Goal: Transaction & Acquisition: Purchase product/service

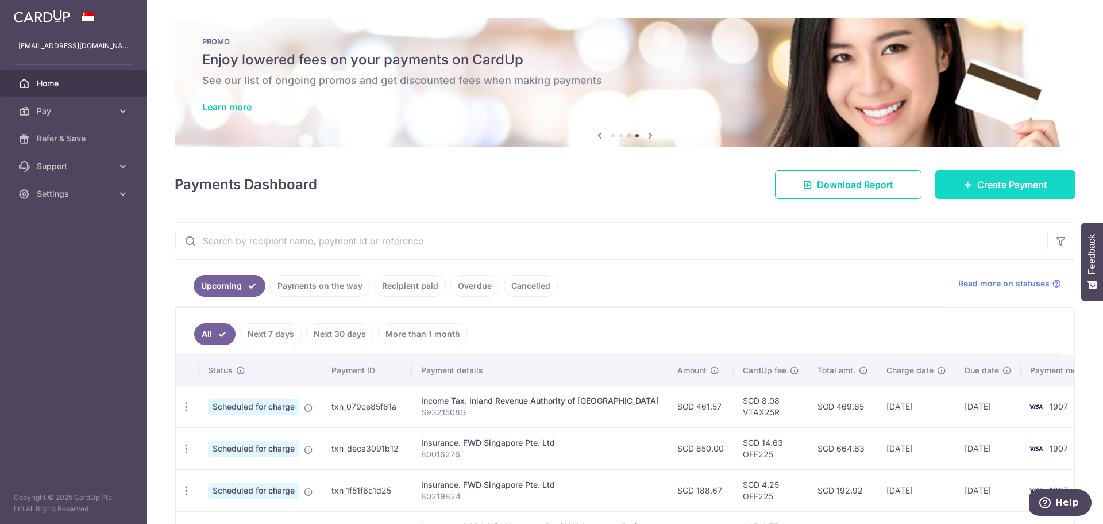
click at [978, 190] on span "Create Payment" at bounding box center [1012, 185] width 70 height 14
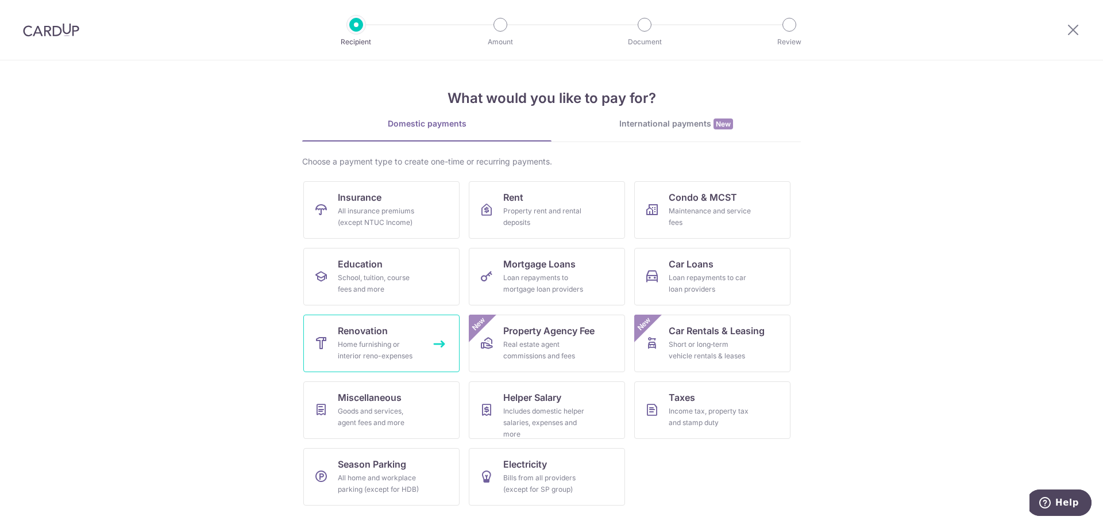
click at [426, 342] on link "Renovation Home furnishing or interior reno-expenses" at bounding box center [381, 342] width 156 height 57
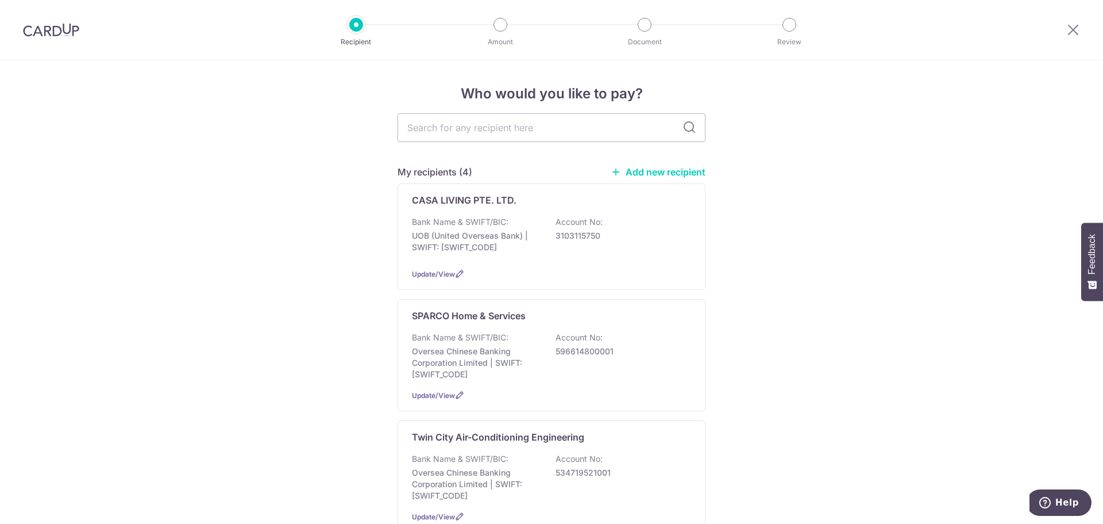
click at [686, 170] on link "Add new recipient" at bounding box center [658, 171] width 95 height 11
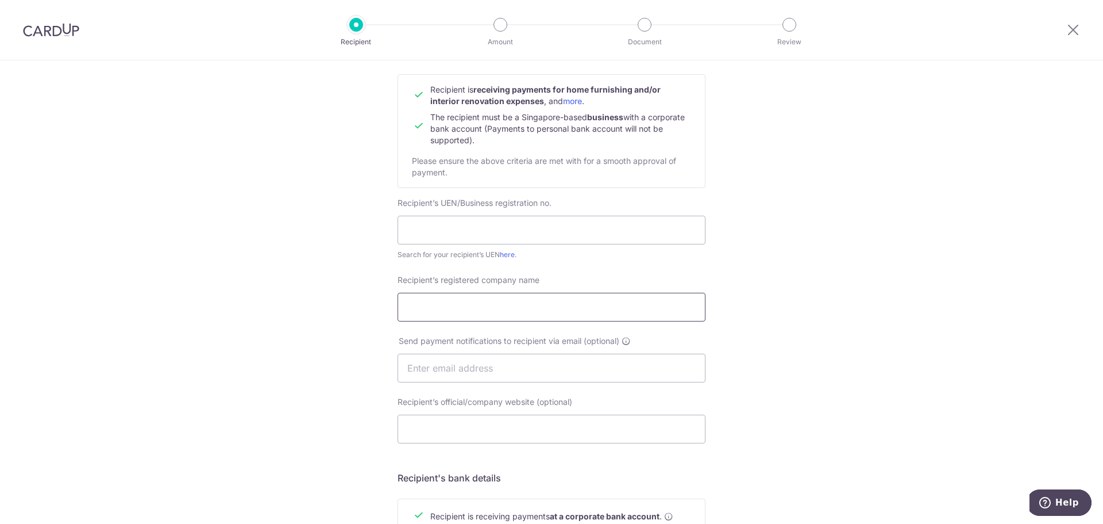
scroll to position [115, 0]
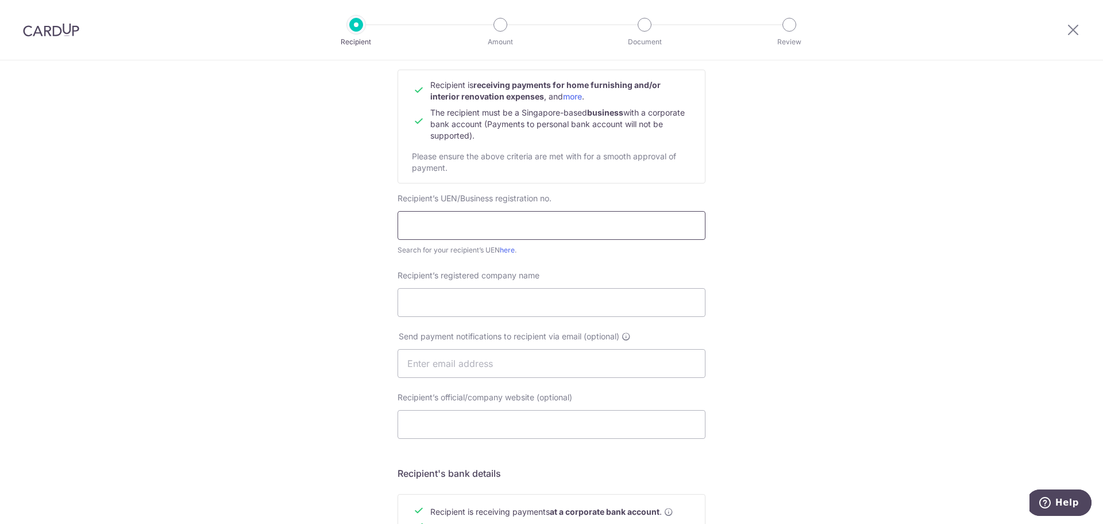
click at [534, 228] on input "text" at bounding box center [552, 225] width 308 height 29
type input "52909973W"
click at [512, 302] on input "Recipient’s registered company name" at bounding box center [552, 302] width 308 height 29
type input "Y"
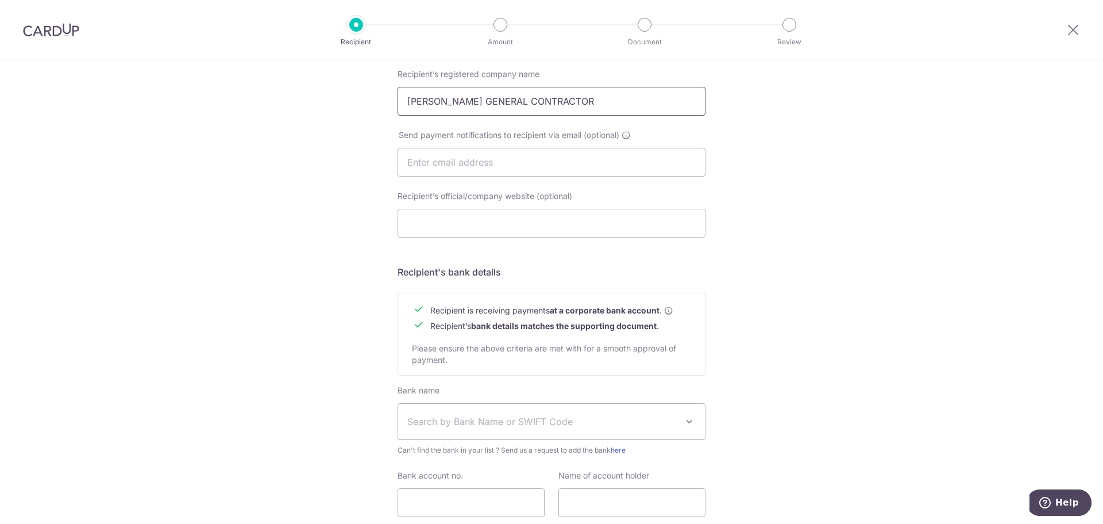
scroll to position [345, 0]
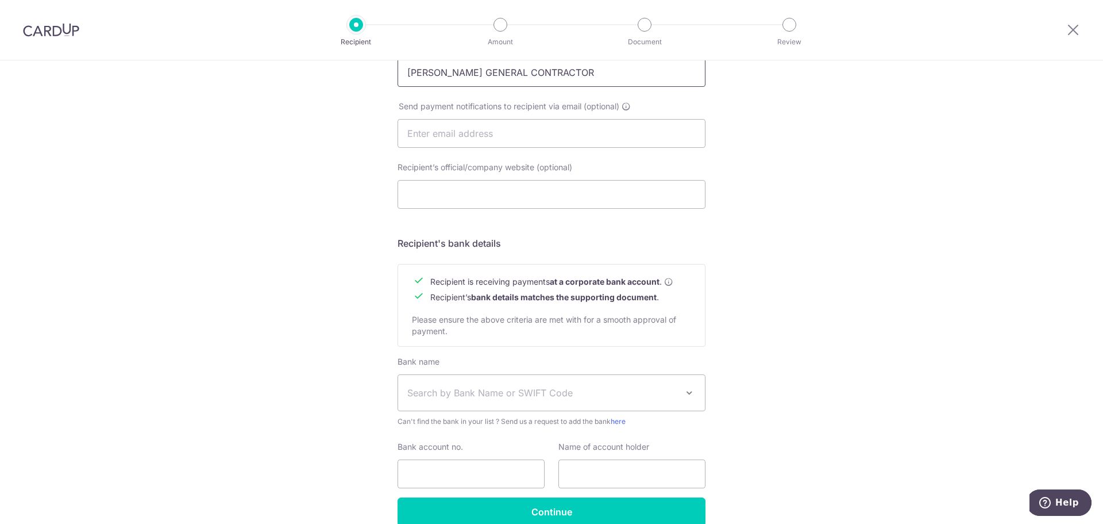
type input "YONG GUI GENERAL CONTRACTOR"
click at [502, 390] on span "Search by Bank Name or SWIFT Code" at bounding box center [542, 393] width 270 height 14
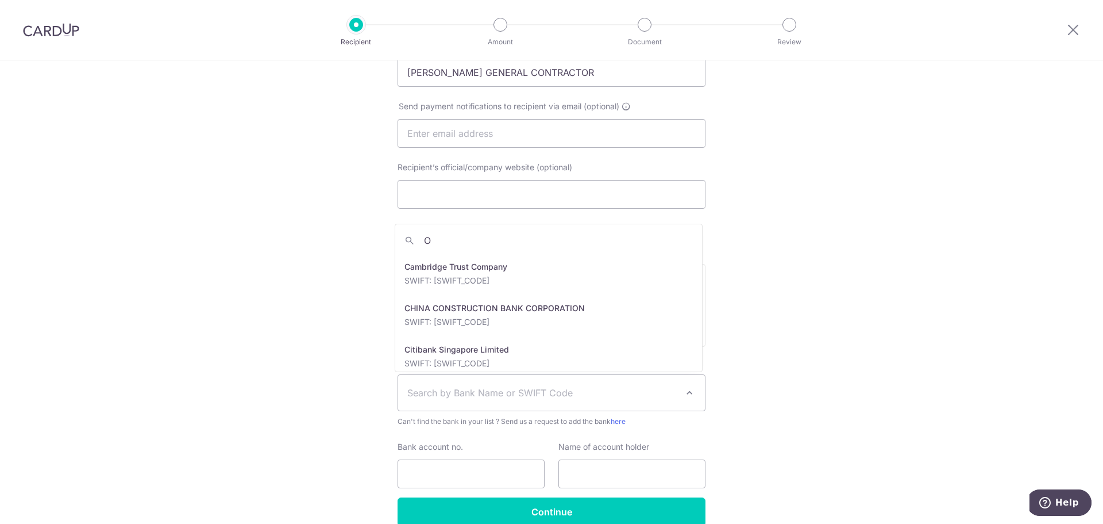
scroll to position [0, 0]
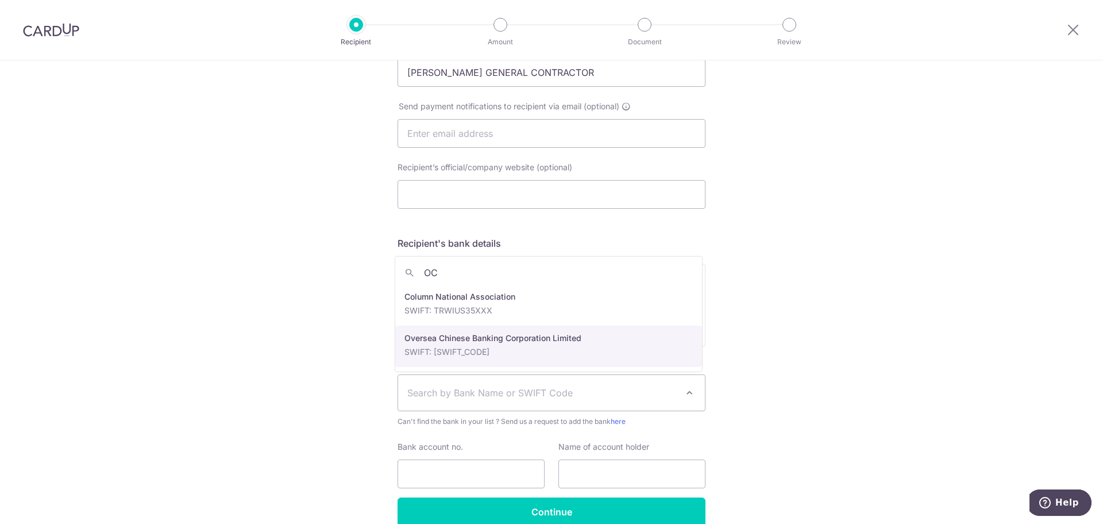
type input "OC"
select select "12"
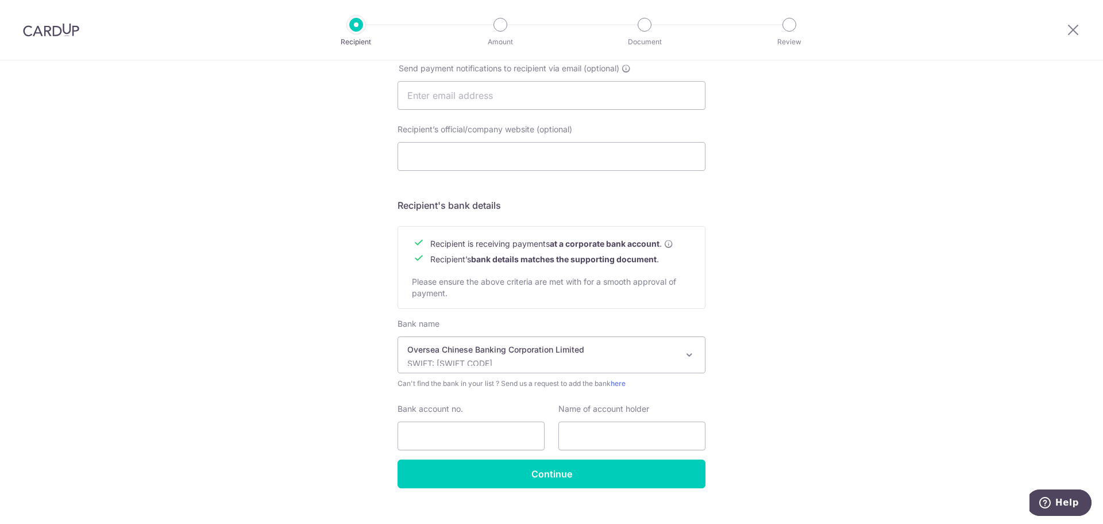
scroll to position [401, 0]
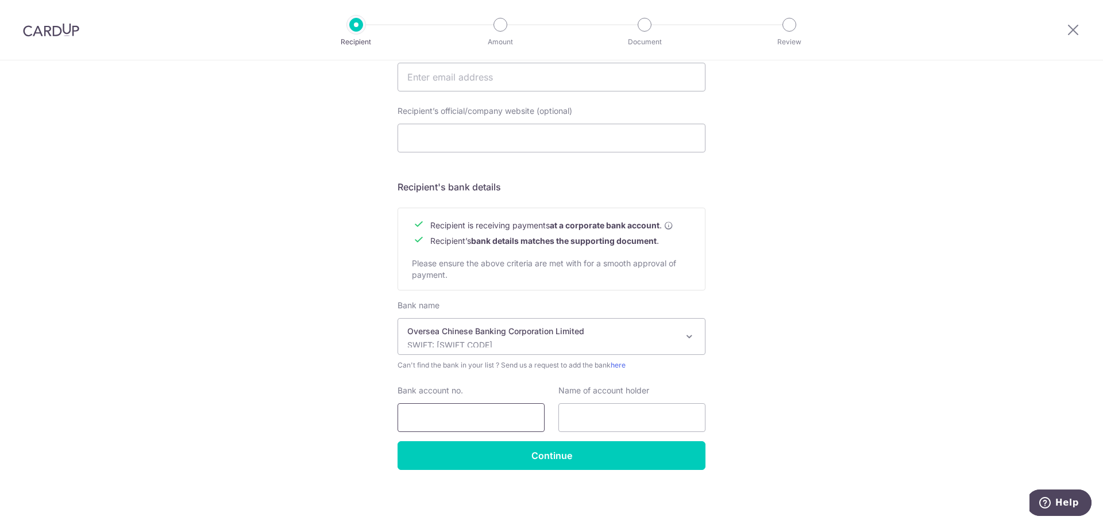
click at [472, 411] on input "Bank account no." at bounding box center [471, 417] width 147 height 29
click at [445, 420] on input "Bank account no." at bounding box center [471, 417] width 147 height 29
type input "532052644001"
click at [595, 420] on input "text" at bounding box center [632, 417] width 147 height 29
type input "Yong Gui General Contractor"
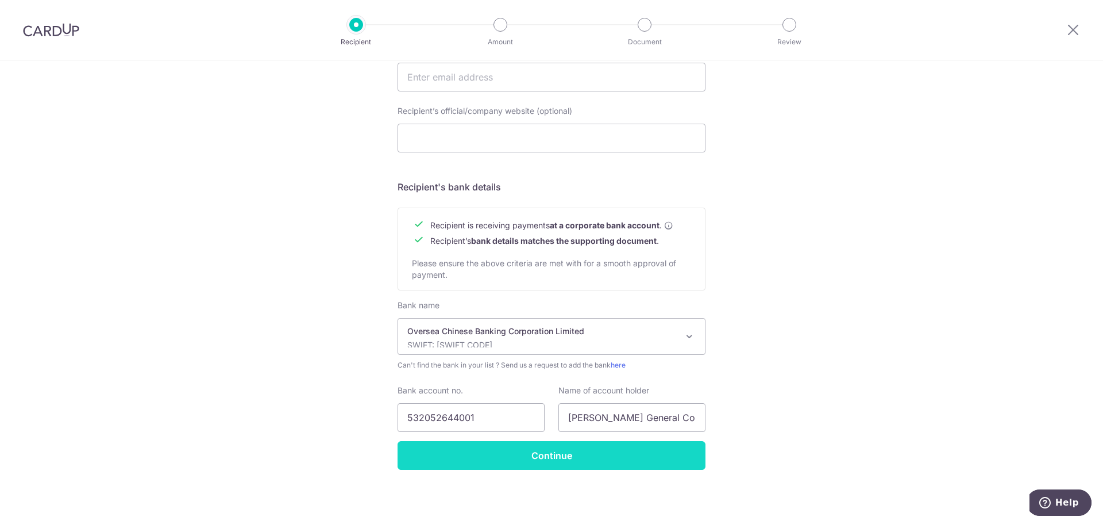
click at [584, 447] on input "Continue" at bounding box center [552, 455] width 308 height 29
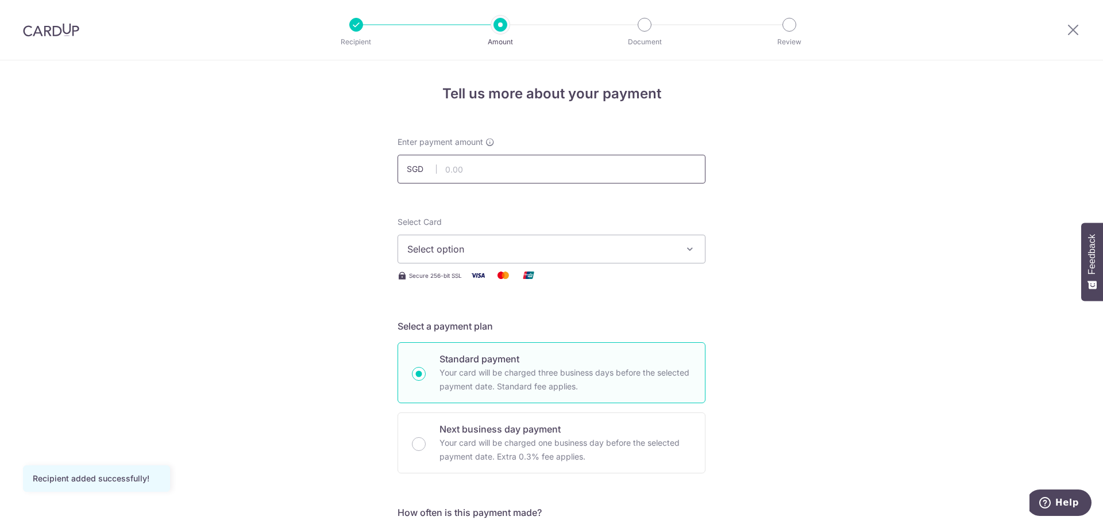
click at [480, 168] on input "text" at bounding box center [552, 169] width 308 height 29
type input "11,100.00"
click at [587, 250] on span "Select option" at bounding box center [541, 249] width 268 height 14
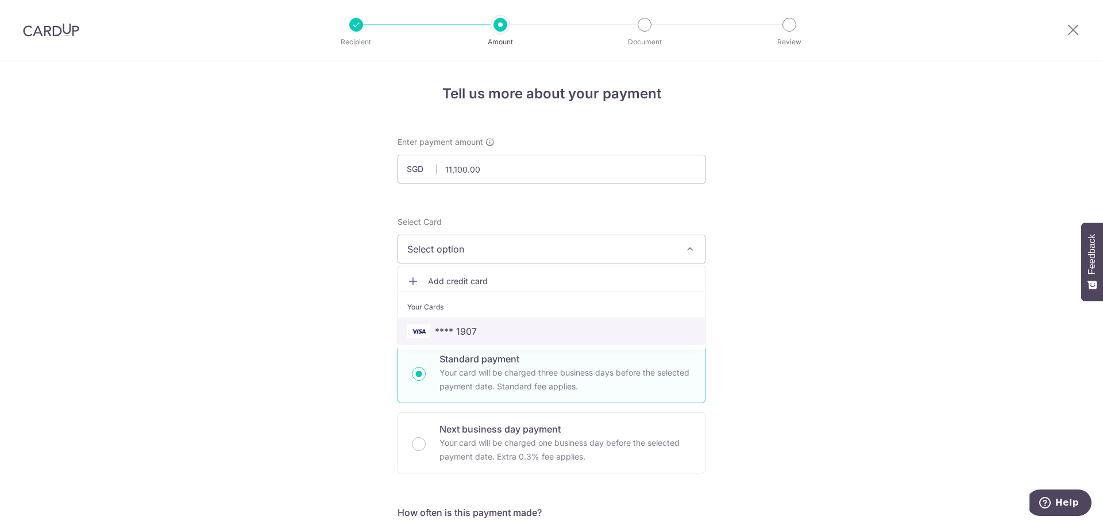
click at [505, 332] on span "**** 1907" at bounding box center [551, 331] width 288 height 14
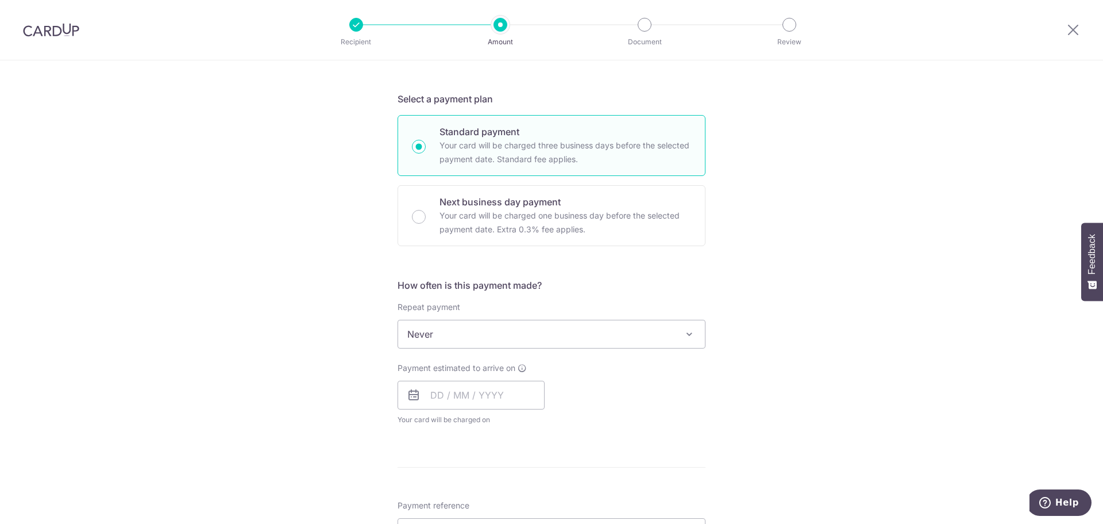
scroll to position [230, 0]
click at [451, 398] on input "text" at bounding box center [471, 392] width 147 height 29
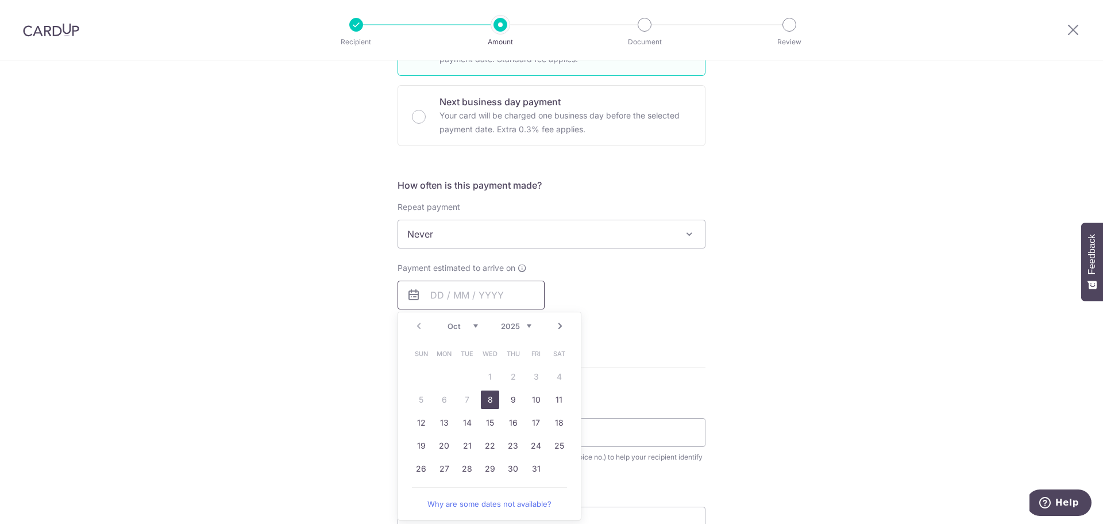
scroll to position [345, 0]
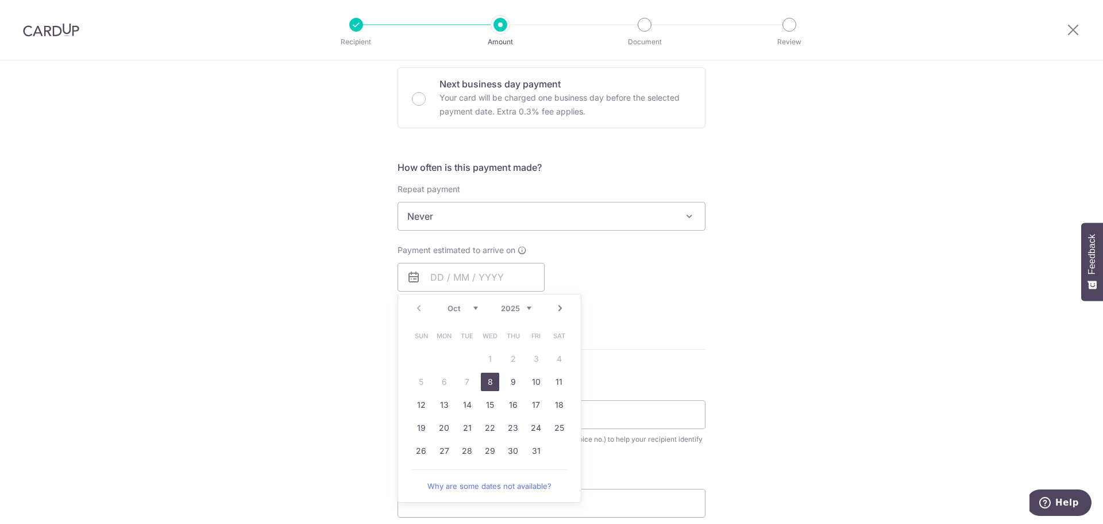
click at [485, 383] on link "8" at bounding box center [490, 381] width 18 height 18
type input "08/10/2025"
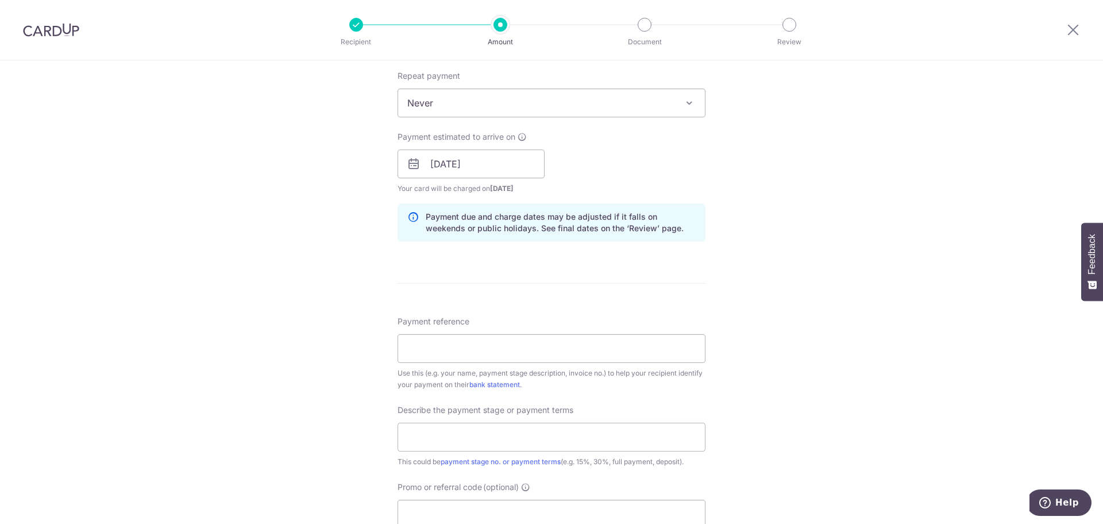
scroll to position [460, 0]
click at [486, 352] on input "Payment reference" at bounding box center [552, 346] width 308 height 29
drag, startPoint x: 488, startPoint y: 347, endPoint x: 389, endPoint y: 347, distance: 99.4
click at [389, 347] on div "Tell us more about your payment Enter payment amount SGD 11,100.00 11100.00 Rec…" at bounding box center [551, 183] width 1103 height 1164
type input "40% payment"
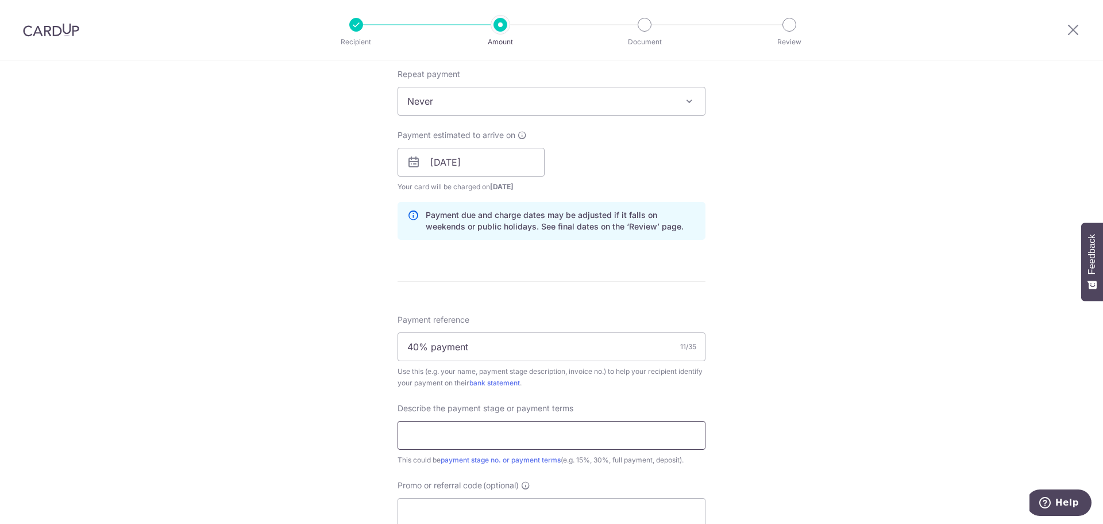
click at [437, 437] on input "text" at bounding box center [552, 435] width 308 height 29
paste input "40% payment"
type input "40% payment"
click at [482, 348] on input "40% payment" at bounding box center [552, 346] width 308 height 29
drag, startPoint x: 468, startPoint y: 348, endPoint x: 333, endPoint y: 345, distance: 135.6
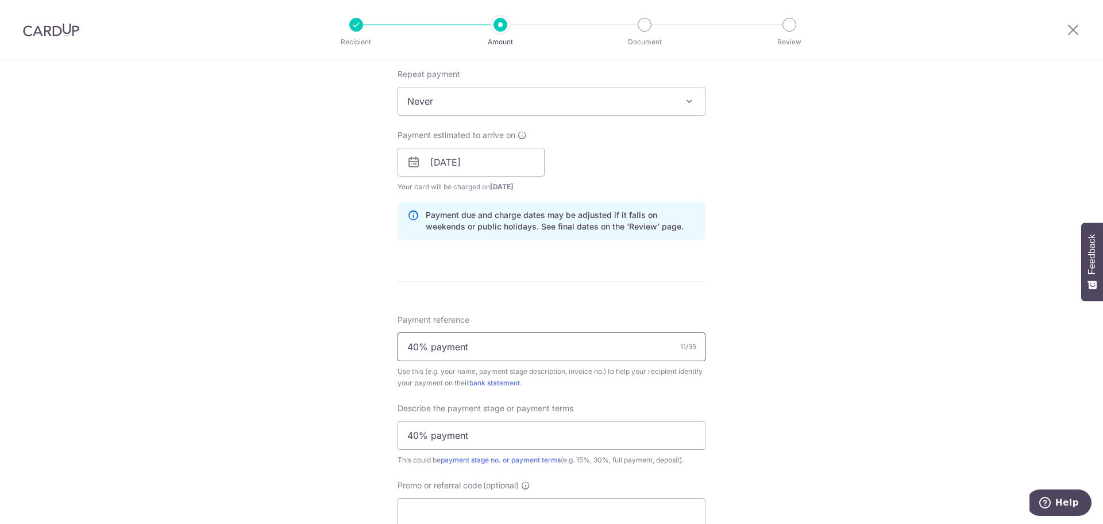
click at [333, 345] on div "Tell us more about your payment Enter payment amount SGD 11,100.00 11100.00 Rec…" at bounding box center [551, 183] width 1103 height 1164
type input "166A Yung Kuang Road"
click at [795, 371] on div "Tell us more about your payment Enter payment amount SGD 11,100.00 11100.00 Rec…" at bounding box center [551, 183] width 1103 height 1164
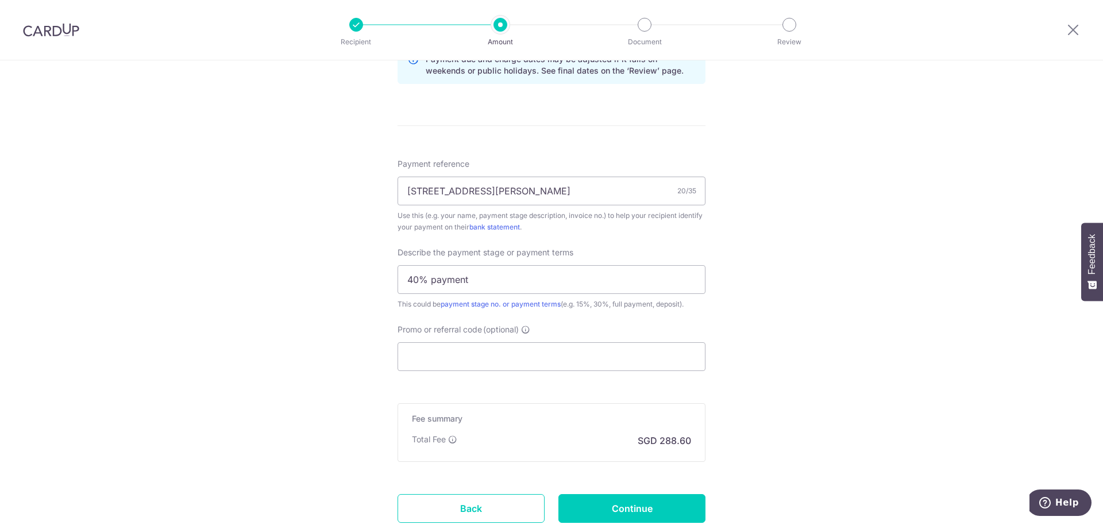
scroll to position [632, 0]
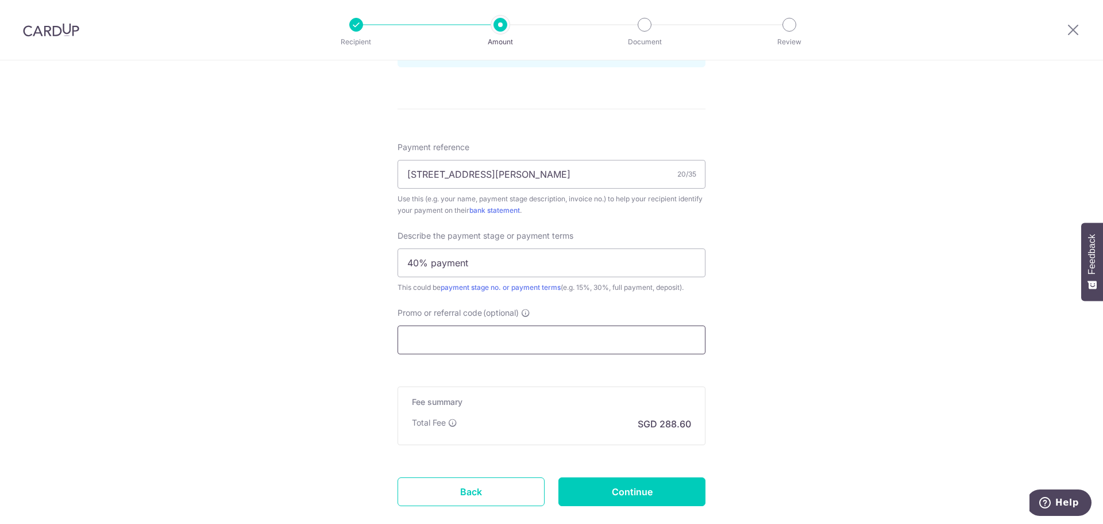
click at [560, 343] on input "Promo or referral code (optional)" at bounding box center [552, 339] width 308 height 29
click at [499, 343] on input "Promo or referral code (optional)" at bounding box center [552, 339] width 308 height 29
paste input "RENO25ONE"
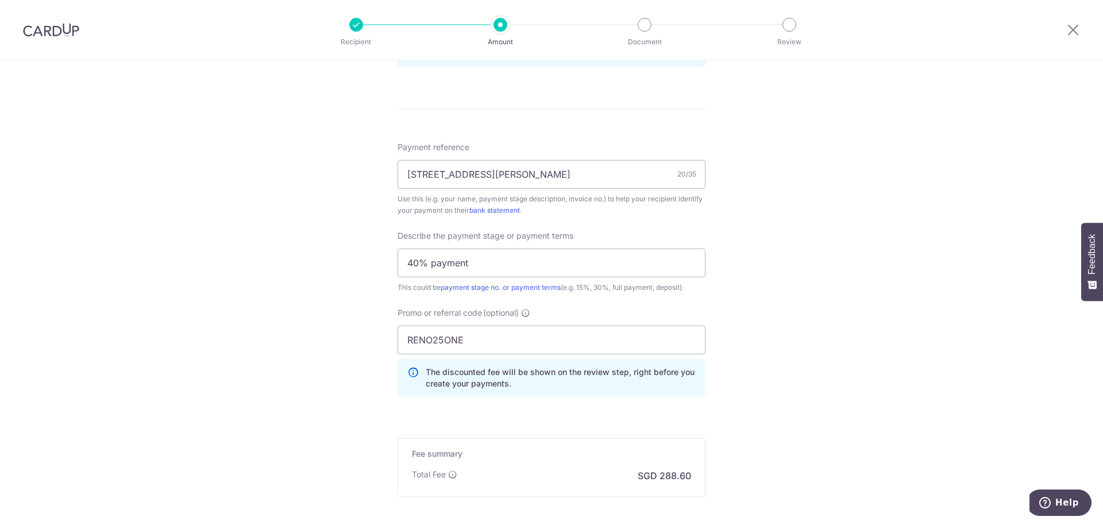
click at [801, 437] on div "Tell us more about your payment Enter payment amount SGD 11,100.00 11100.00 Rec…" at bounding box center [551, 35] width 1103 height 1215
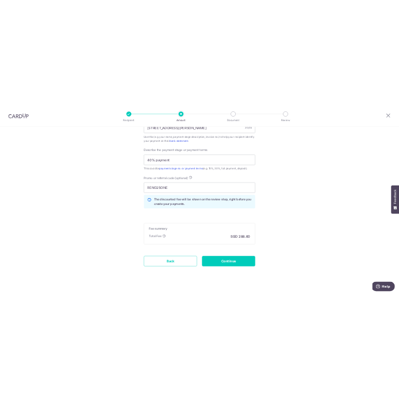
scroll to position [752, 0]
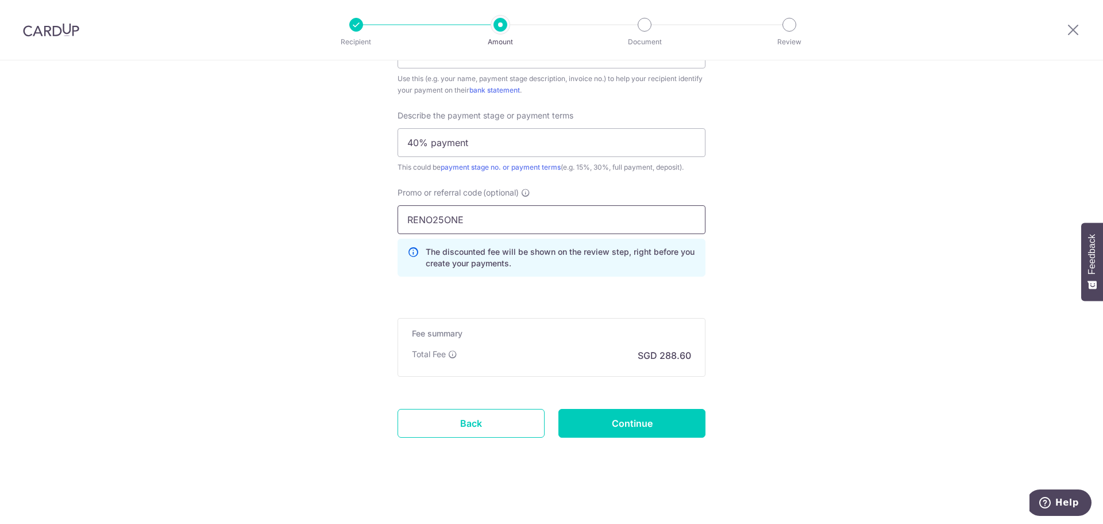
drag, startPoint x: 475, startPoint y: 222, endPoint x: 347, endPoint y: 221, distance: 128.7
type input "OFF225"
click at [671, 219] on input "OFF225" at bounding box center [552, 219] width 308 height 29
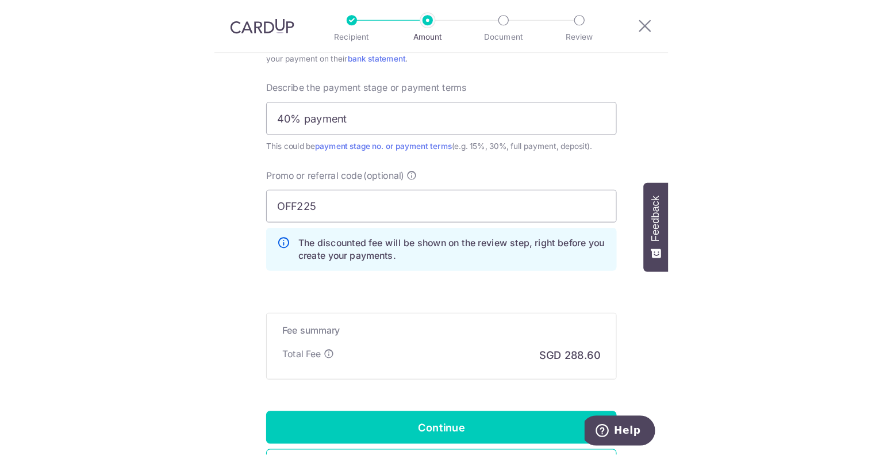
scroll to position [752, 0]
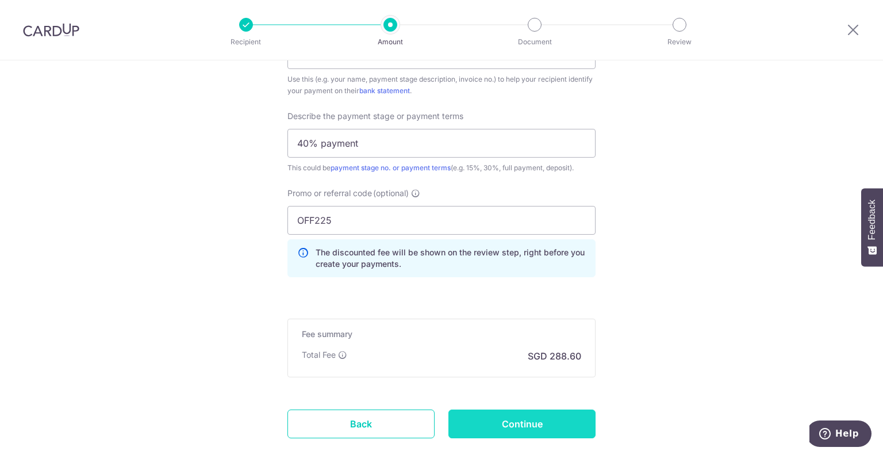
click at [541, 420] on input "Continue" at bounding box center [521, 423] width 147 height 29
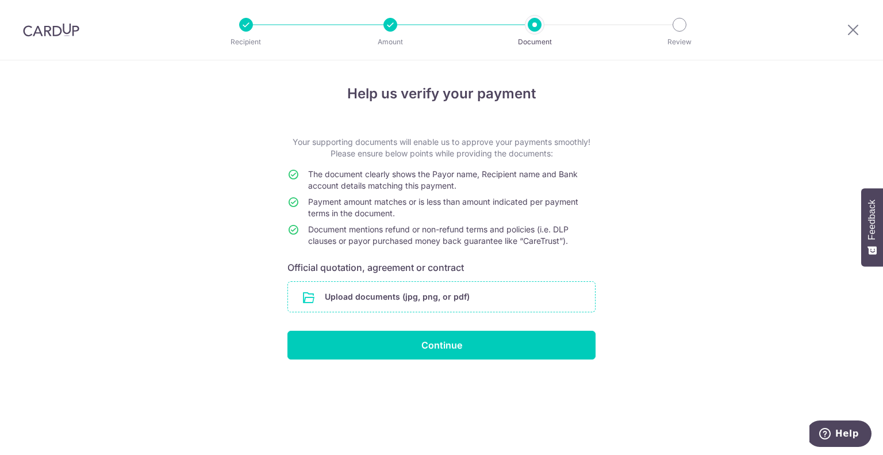
click at [403, 297] on input "file" at bounding box center [441, 297] width 307 height 30
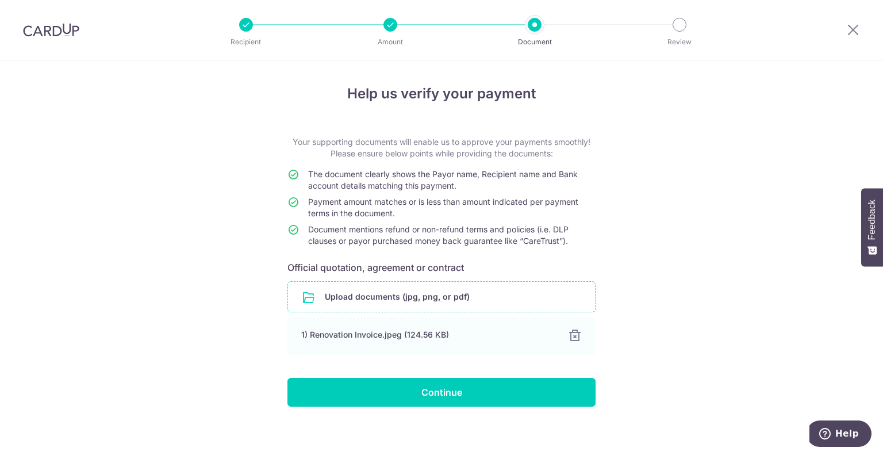
click at [402, 295] on input "file" at bounding box center [441, 297] width 307 height 30
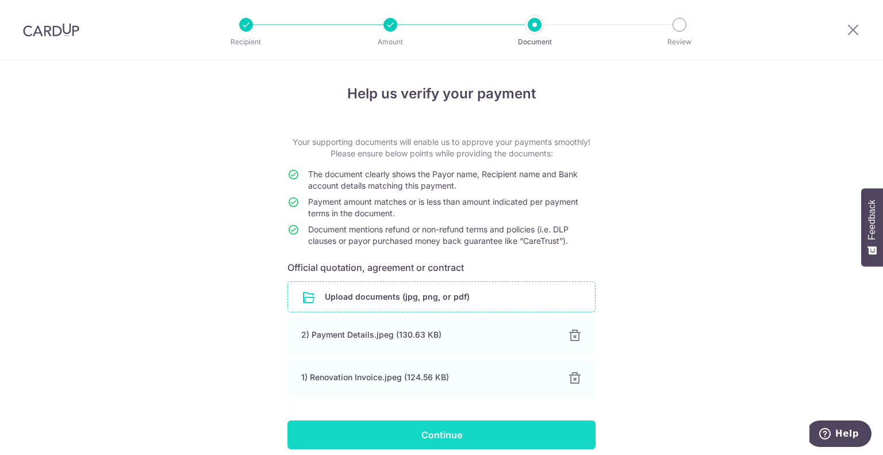
click at [467, 432] on input "Continue" at bounding box center [441, 434] width 308 height 29
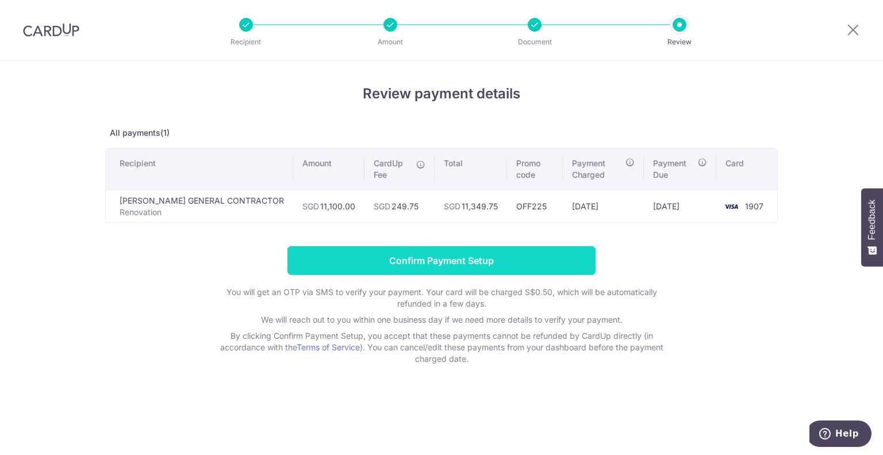
click at [404, 257] on input "Confirm Payment Setup" at bounding box center [441, 260] width 308 height 29
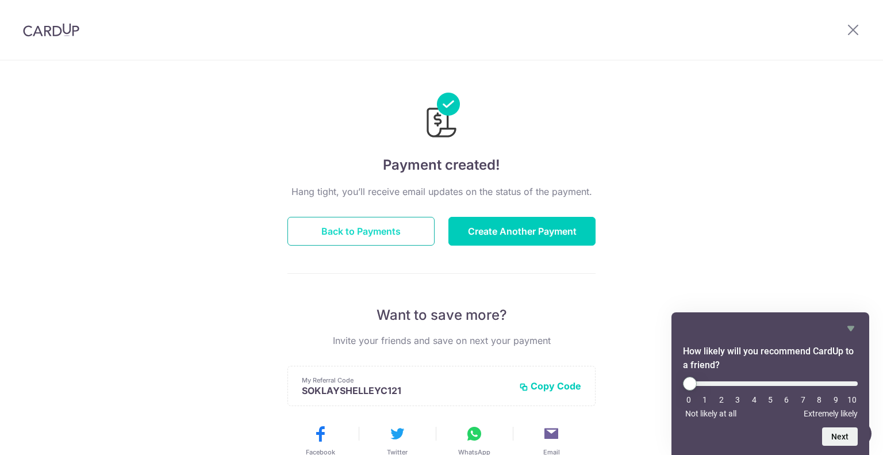
click at [397, 225] on button "Back to Payments" at bounding box center [360, 231] width 147 height 29
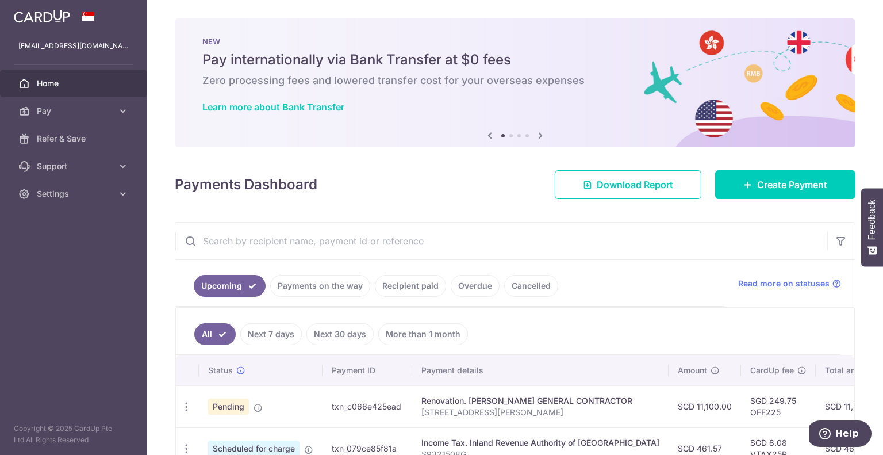
scroll to position [115, 0]
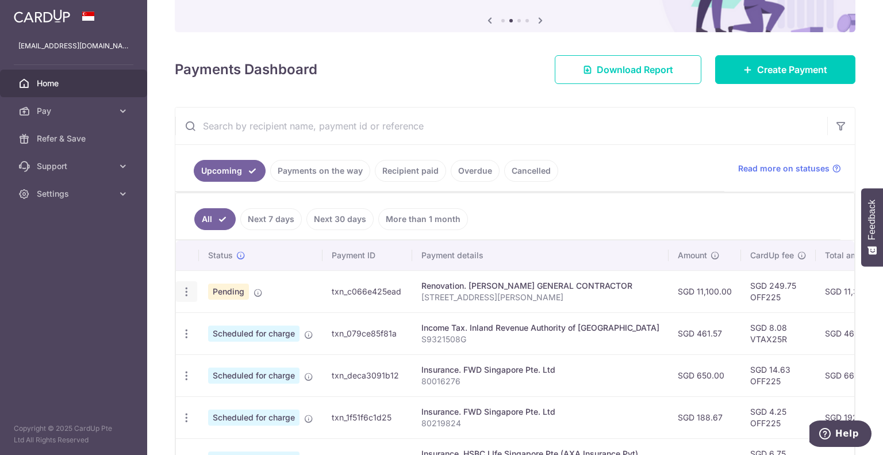
click at [183, 290] on icon "button" at bounding box center [186, 292] width 12 height 12
click at [509, 218] on ul "All Next 7 days Next 30 days More than 1 month" at bounding box center [508, 216] width 664 height 47
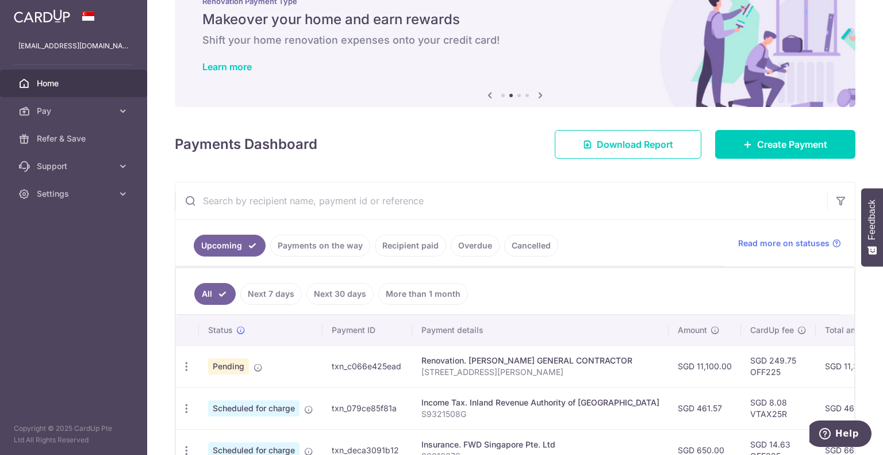
scroll to position [0, 0]
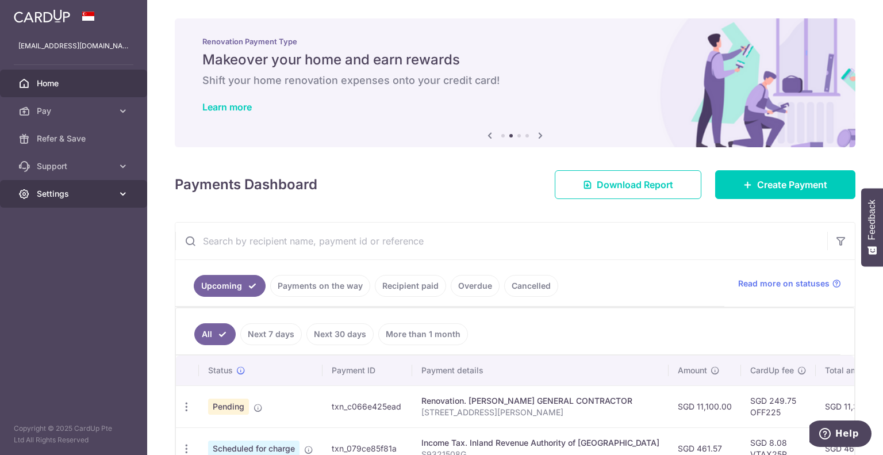
click at [120, 191] on icon at bounding box center [122, 193] width 11 height 11
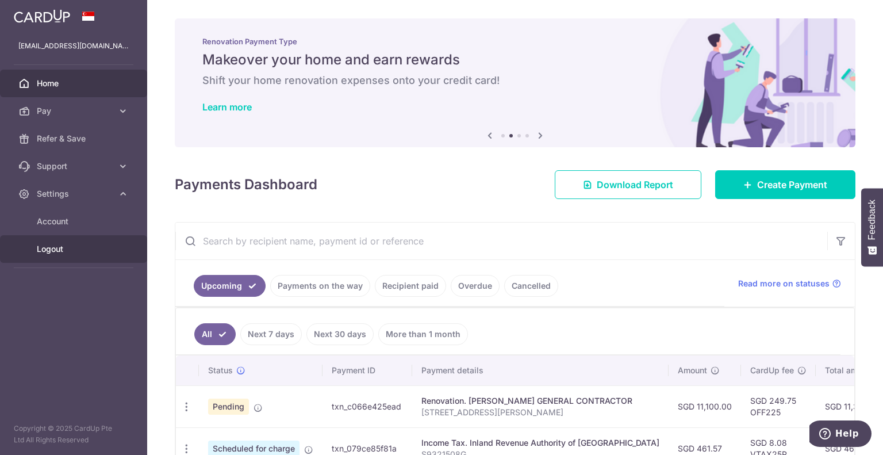
click at [83, 249] on span "Logout" at bounding box center [75, 248] width 76 height 11
